Goal: Information Seeking & Learning: Compare options

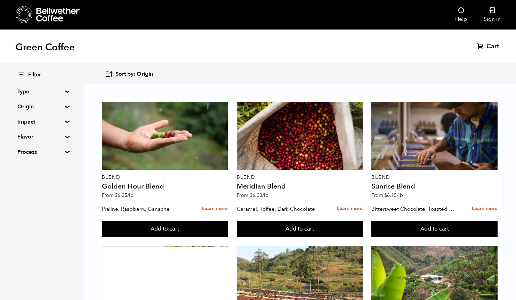
scroll to position [258, 0]
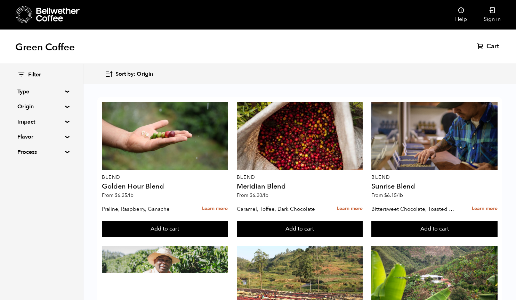
click at [57, 105] on summary "Origin" at bounding box center [41, 107] width 48 height 8
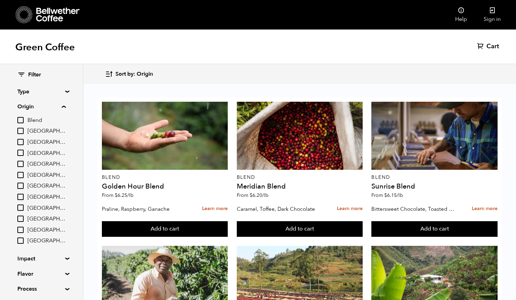
click at [39, 174] on span "[GEOGRAPHIC_DATA]" at bounding box center [46, 176] width 38 height 8
click at [0, 0] on input "[GEOGRAPHIC_DATA]" at bounding box center [0, 0] width 0 height 0
checkbox input "true"
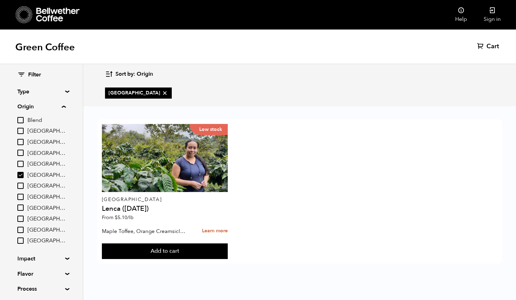
scroll to position [0, 0]
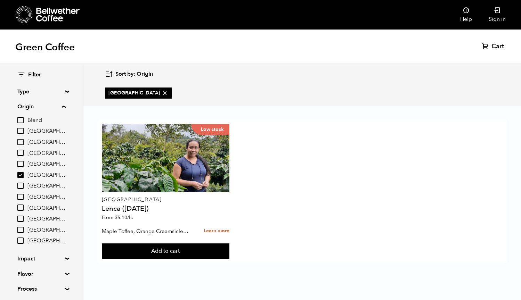
click at [34, 163] on span "[GEOGRAPHIC_DATA]" at bounding box center [46, 165] width 38 height 8
click at [0, 0] on input "[GEOGRAPHIC_DATA]" at bounding box center [0, 0] width 0 height 0
checkbox input "true"
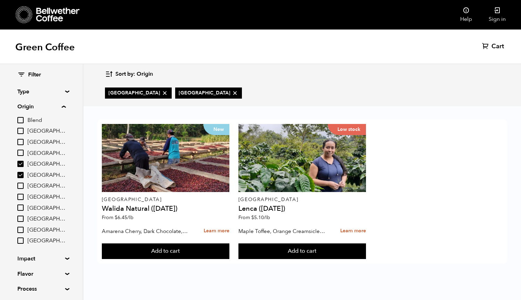
click at [33, 172] on span "[GEOGRAPHIC_DATA]" at bounding box center [46, 176] width 38 height 8
click at [0, 0] on input "[GEOGRAPHIC_DATA]" at bounding box center [0, 0] width 0 height 0
checkbox input "false"
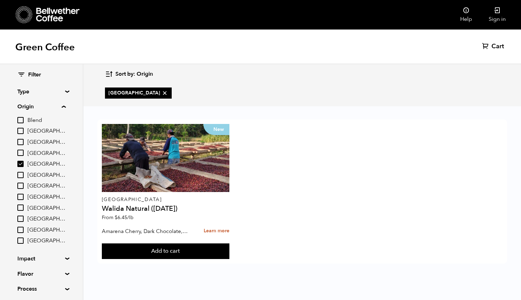
click at [35, 164] on span "[GEOGRAPHIC_DATA]" at bounding box center [46, 165] width 38 height 8
click at [0, 0] on input "[GEOGRAPHIC_DATA]" at bounding box center [0, 0] width 0 height 0
checkbox input "false"
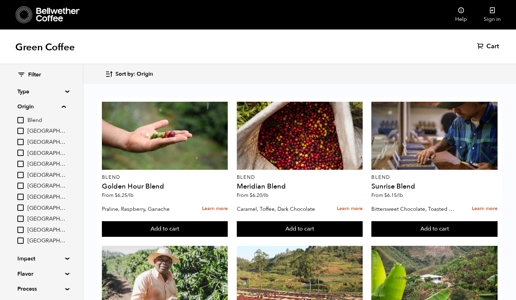
click at [34, 172] on span "[GEOGRAPHIC_DATA]" at bounding box center [46, 176] width 38 height 8
click at [0, 0] on input "[GEOGRAPHIC_DATA]" at bounding box center [0, 0] width 0 height 0
checkbox input "true"
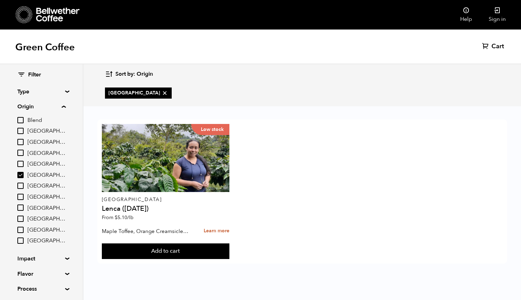
click at [34, 183] on span "[GEOGRAPHIC_DATA]" at bounding box center [46, 187] width 38 height 8
click at [0, 0] on input "[GEOGRAPHIC_DATA]" at bounding box center [0, 0] width 0 height 0
checkbox input "true"
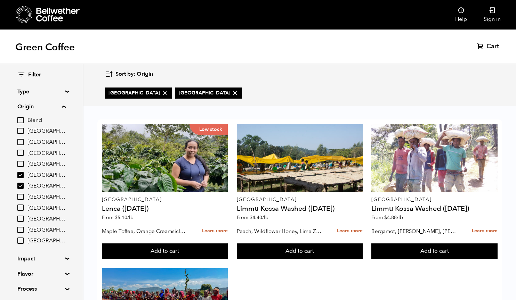
click at [33, 172] on span "[GEOGRAPHIC_DATA]" at bounding box center [46, 176] width 38 height 8
click at [0, 0] on input "[GEOGRAPHIC_DATA]" at bounding box center [0, 0] width 0 height 0
checkbox input "false"
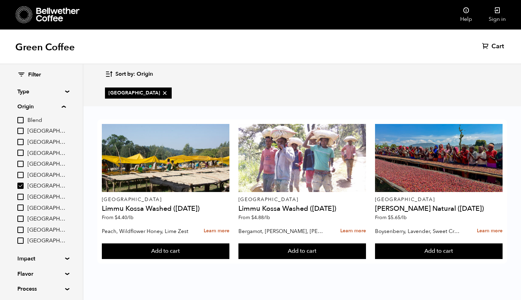
click at [33, 152] on span "[GEOGRAPHIC_DATA]" at bounding box center [46, 154] width 38 height 8
click at [0, 0] on input "[GEOGRAPHIC_DATA]" at bounding box center [0, 0] width 0 height 0
checkbox input "true"
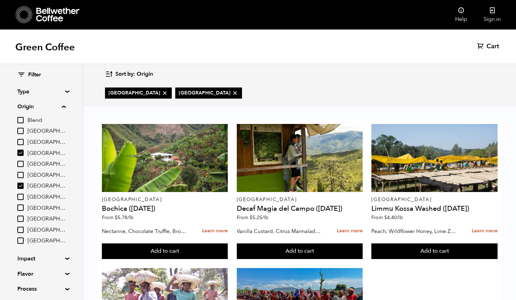
click at [34, 163] on span "[GEOGRAPHIC_DATA]" at bounding box center [46, 165] width 38 height 8
click at [0, 0] on input "[GEOGRAPHIC_DATA]" at bounding box center [0, 0] width 0 height 0
checkbox input "true"
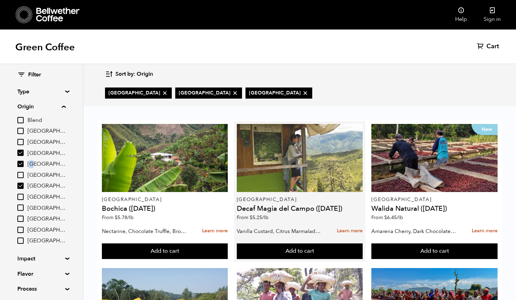
scroll to position [125, 0]
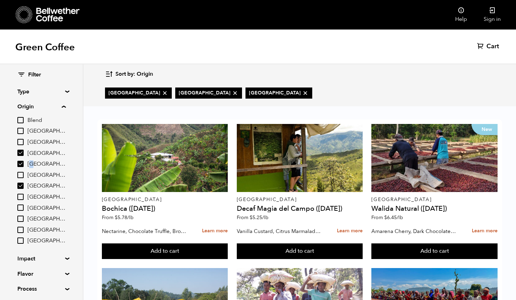
click at [22, 119] on input "Blend" at bounding box center [20, 120] width 6 height 6
checkbox input "true"
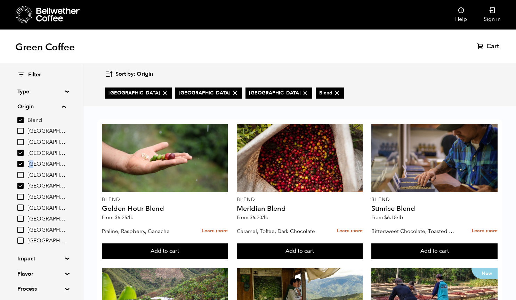
click at [22, 131] on input "[GEOGRAPHIC_DATA]" at bounding box center [20, 131] width 6 height 6
checkbox input "true"
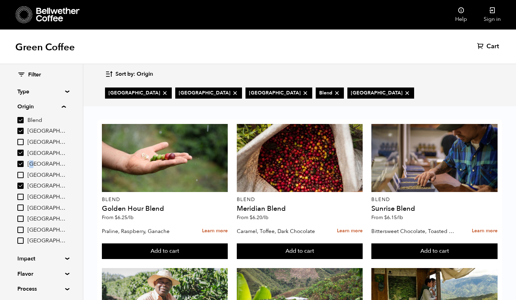
click at [22, 118] on input "Blend" at bounding box center [20, 120] width 6 height 6
checkbox input "false"
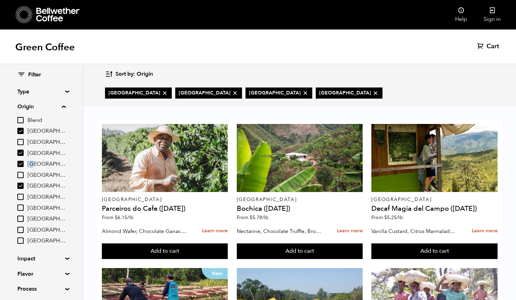
click at [21, 133] on input "[GEOGRAPHIC_DATA]" at bounding box center [20, 131] width 6 height 6
checkbox input "false"
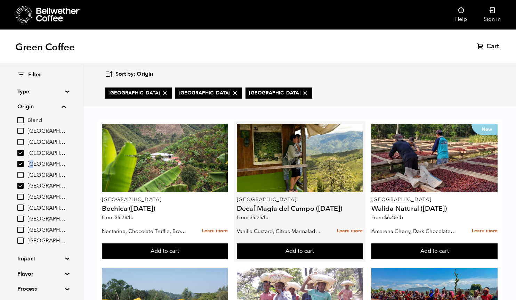
scroll to position [0, 0]
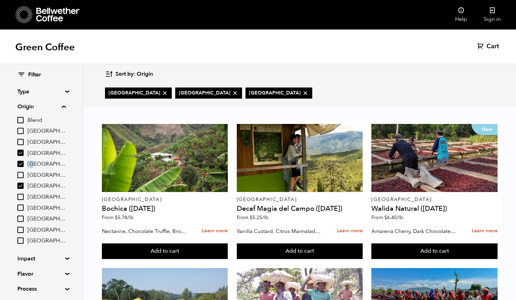
click at [22, 184] on input "[GEOGRAPHIC_DATA]" at bounding box center [20, 186] width 6 height 6
checkbox input "false"
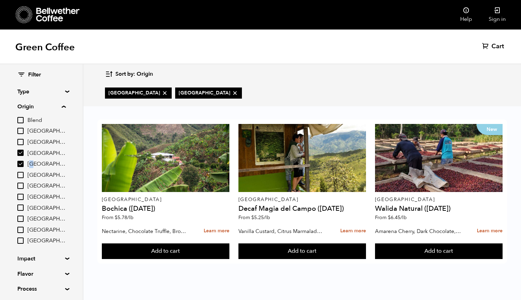
click at [23, 164] on input "[GEOGRAPHIC_DATA]" at bounding box center [20, 164] width 6 height 6
checkbox input "false"
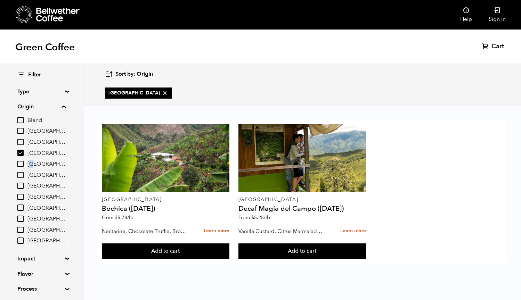
click at [22, 152] on input "[GEOGRAPHIC_DATA]" at bounding box center [20, 153] width 6 height 6
checkbox input "false"
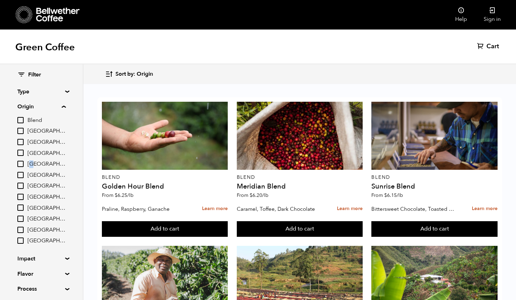
click at [23, 172] on input "[GEOGRAPHIC_DATA]" at bounding box center [20, 175] width 6 height 6
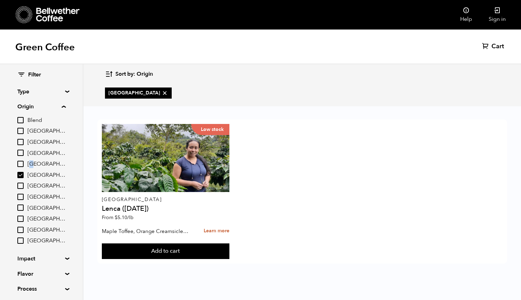
click at [23, 172] on input "[GEOGRAPHIC_DATA]" at bounding box center [20, 175] width 6 height 6
checkbox input "false"
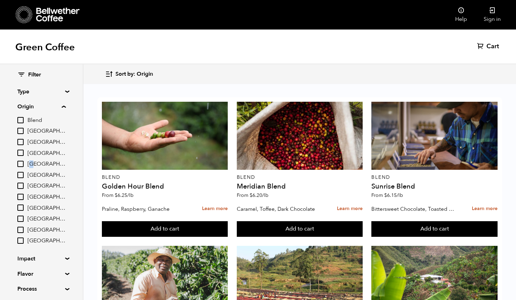
scroll to position [679, 0]
